Goal: Navigation & Orientation: Find specific page/section

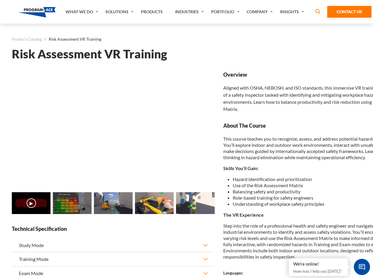
click at [120, 12] on link "Solutions" at bounding box center [119, 12] width 35 height 24
click at [0, 0] on div "AI & Computer Vision Solutions Computer Vision Quality Control AI tools for fas…" at bounding box center [0, 0] width 0 height 0
click at [0, 0] on div "AI & Computer Vision Solutions Virtual Training Solutions Virtual Tour Solution…" at bounding box center [0, 0] width 0 height 0
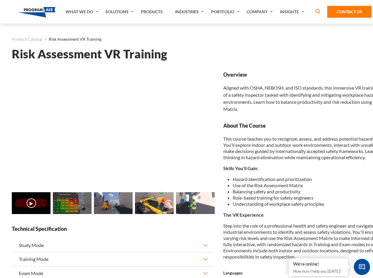
click at [0, 0] on div "AI & Computer Vision Solutions Virtual Training Solutions Virtual Tour Solution…" at bounding box center [0, 0] width 0 height 0
click at [0, 0] on div "AI & Computer Vision Solutions Computer Vision Quality Control AI tools for fas…" at bounding box center [0, 0] width 0 height 0
